Goal: Task Accomplishment & Management: Manage account settings

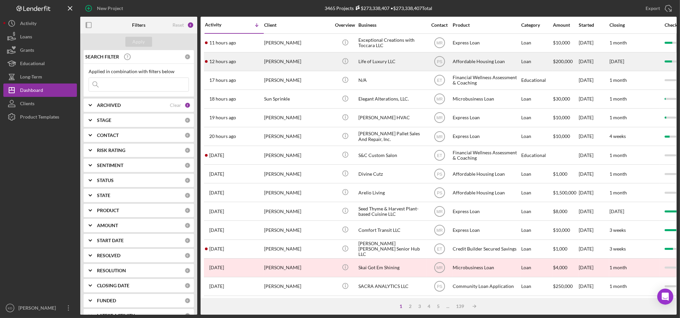
click at [278, 59] on div "[PERSON_NAME]" at bounding box center [297, 62] width 67 height 18
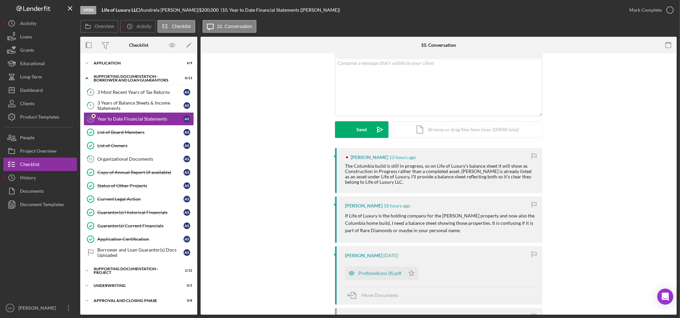
scroll to position [36, 0]
